Goal: Check status: Check status

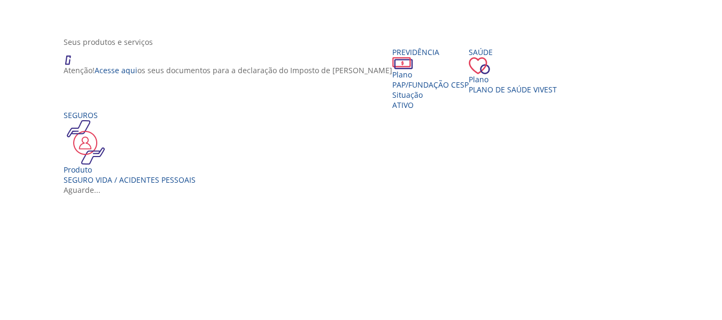
scroll to position [214, 0]
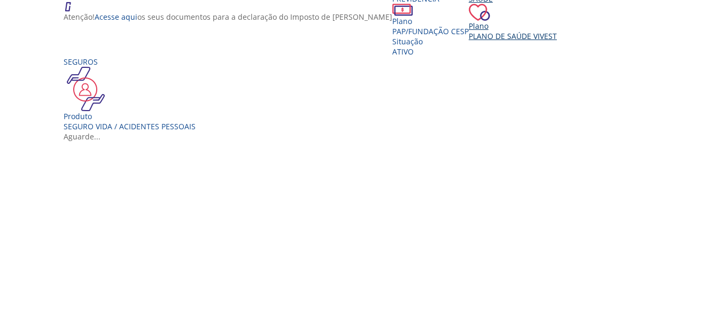
click at [494, 41] on div "Saúde Plano Plano de Saúde VIVEST" at bounding box center [513, 18] width 88 height 48
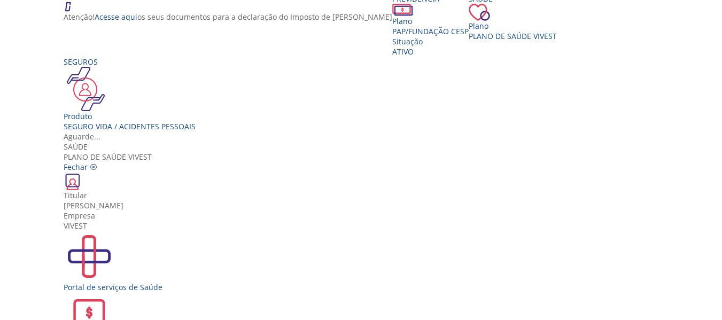
scroll to position [19, 0]
click at [215, 231] on div "Portal de serviços de Saúde" at bounding box center [365, 261] width 603 height 61
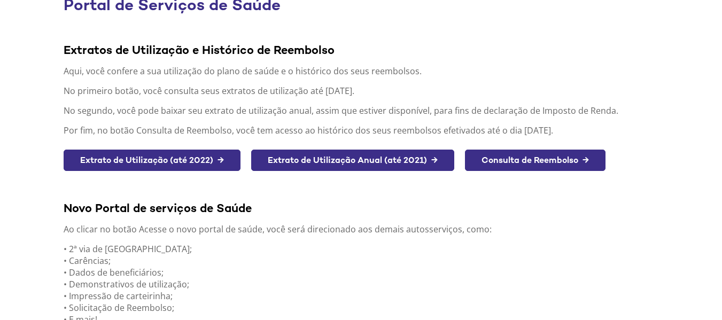
scroll to position [160, 0]
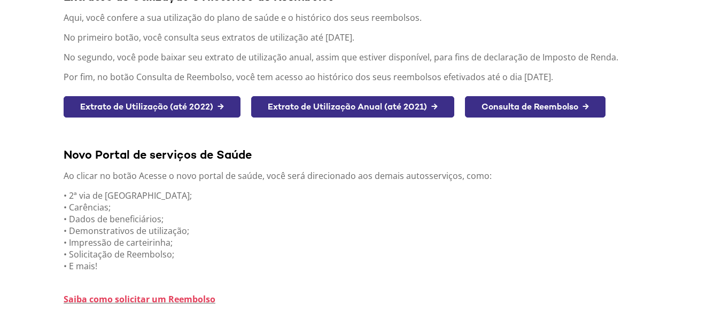
click at [174, 106] on link "Extrato de Utilização (até 2022) →" at bounding box center [152, 107] width 177 height 22
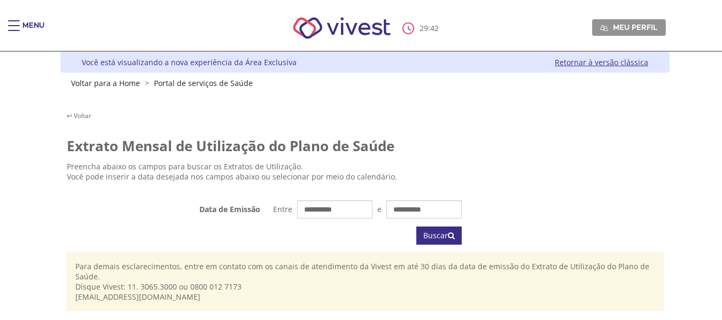
scroll to position [48, 0]
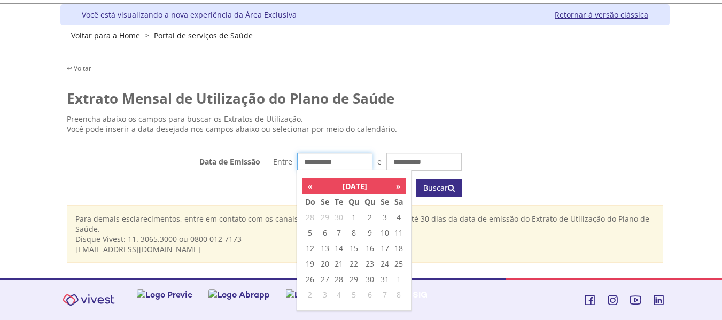
drag, startPoint x: 286, startPoint y: 155, endPoint x: 270, endPoint y: 154, distance: 15.5
click at [270, 154] on div "Entre e" at bounding box center [364, 162] width 193 height 18
click at [308, 183] on th "«" at bounding box center [310, 186] width 15 height 15
click at [310, 182] on th "«" at bounding box center [310, 186] width 15 height 15
click at [311, 182] on th "«" at bounding box center [310, 186] width 15 height 15
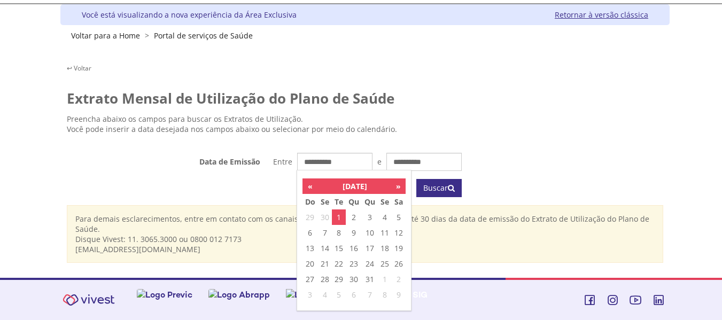
click at [338, 216] on td "1" at bounding box center [339, 217] width 14 height 15
type input "**********"
click at [402, 166] on input "Vivest" at bounding box center [423, 162] width 75 height 18
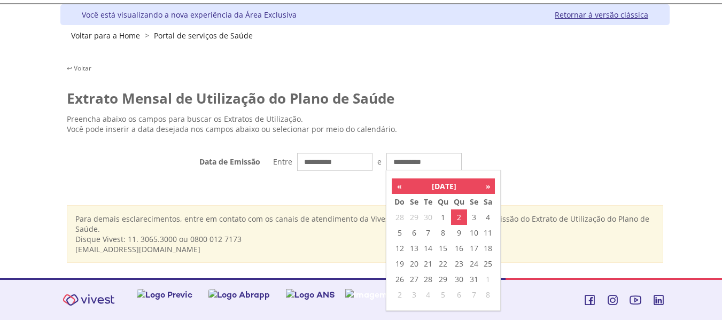
click at [461, 219] on td "2" at bounding box center [459, 217] width 16 height 15
type input "**********"
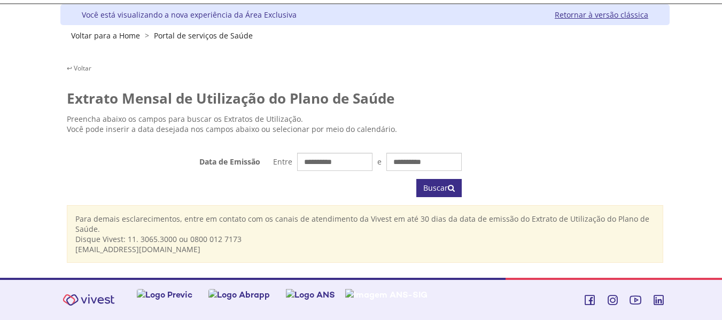
click at [544, 134] on p "Preencha abaixo os campos para buscar os Extratos de Utilização. Você pode inse…" at bounding box center [365, 124] width 596 height 20
click at [433, 185] on button "Buscar" at bounding box center [438, 188] width 45 height 18
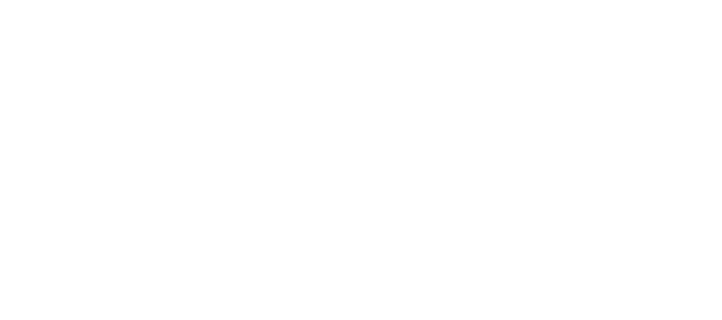
scroll to position [115, 0]
